Goal: Task Accomplishment & Management: Manage account settings

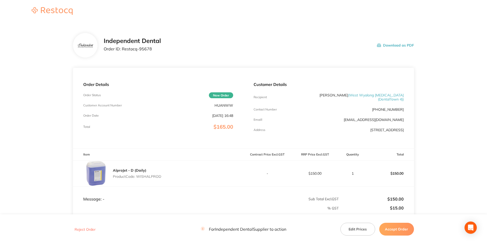
click at [389, 226] on button "Accept Order" at bounding box center [396, 228] width 35 height 13
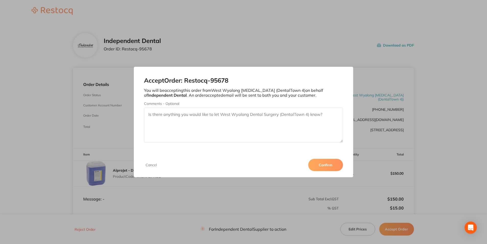
click at [320, 167] on button "Confirm" at bounding box center [325, 165] width 35 height 12
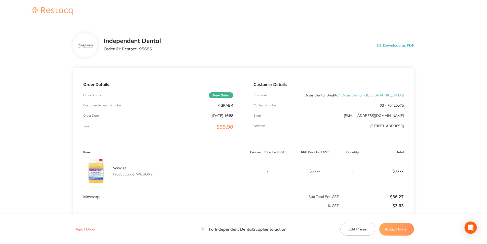
click at [388, 231] on button "Accept Order" at bounding box center [396, 228] width 35 height 13
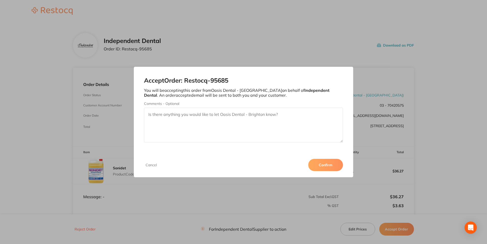
click at [325, 163] on button "Confirm" at bounding box center [325, 165] width 35 height 12
